Goal: Task Accomplishment & Management: Manage account settings

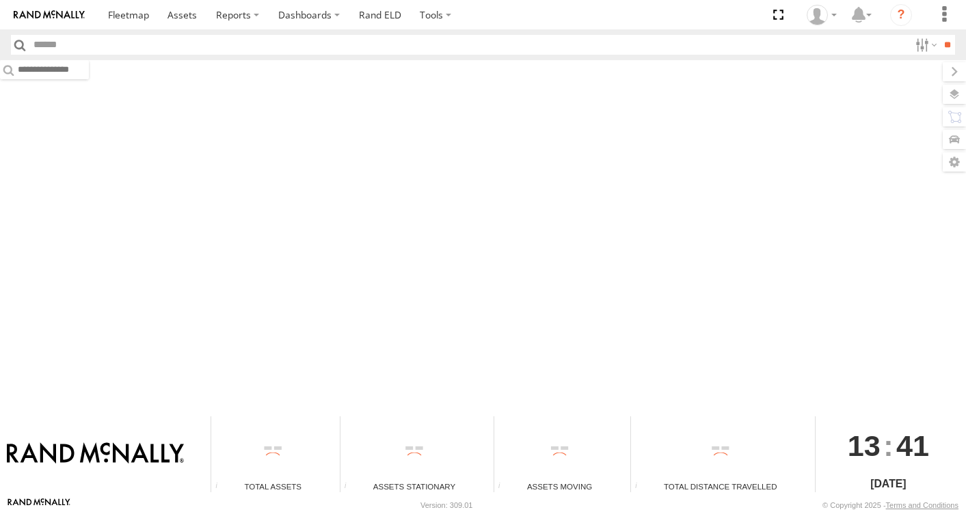
click at [824, 16] on icon at bounding box center [816, 15] width 21 height 21
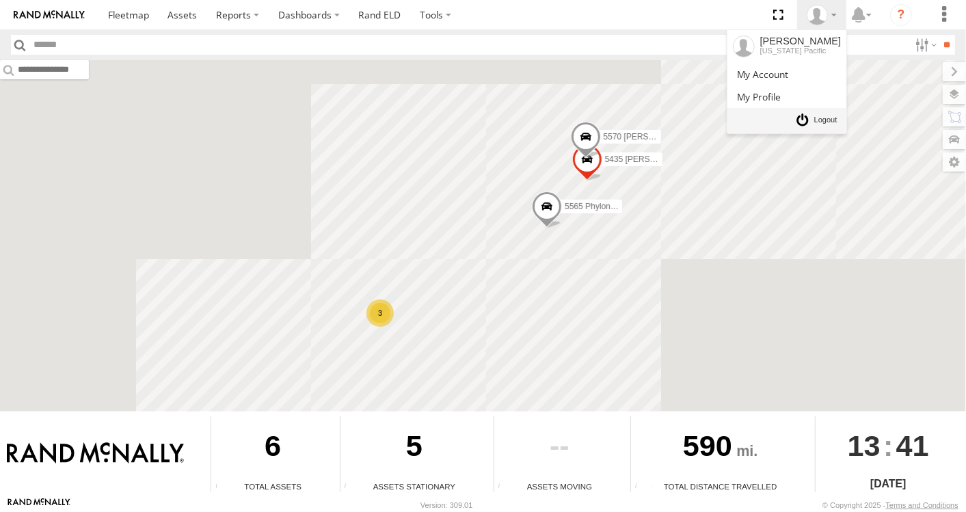
click at [828, 116] on span at bounding box center [825, 120] width 23 height 15
